Goal: Transaction & Acquisition: Purchase product/service

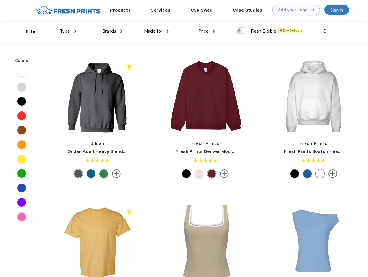
click at [294, 10] on link "Add your Logo Design Tool" at bounding box center [296, 10] width 48 height 10
click at [0, 0] on div "Design Tool" at bounding box center [0, 0] width 0 height 0
click at [310, 10] on link "Add your Logo Design Tool" at bounding box center [296, 10] width 48 height 10
click at [28, 31] on div "Filter" at bounding box center [32, 31] width 12 height 7
click at [68, 31] on span "Type" at bounding box center [65, 31] width 10 height 5
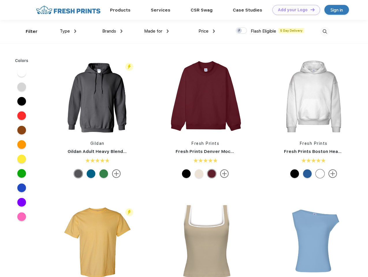
click at [112, 31] on span "Brands" at bounding box center [109, 31] width 14 height 5
click at [156, 31] on span "Made for" at bounding box center [153, 31] width 18 height 5
click at [207, 31] on span "Price" at bounding box center [203, 31] width 10 height 5
click at [241, 31] on div at bounding box center [241, 30] width 11 height 6
click at [239, 31] on input "checkbox" at bounding box center [238, 29] width 4 height 4
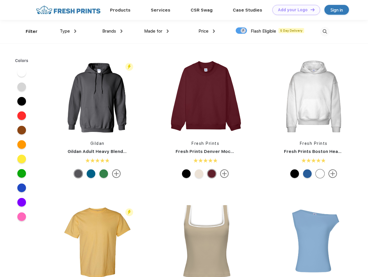
click at [325, 31] on img at bounding box center [325, 32] width 10 height 10
